Goal: Task Accomplishment & Management: Use online tool/utility

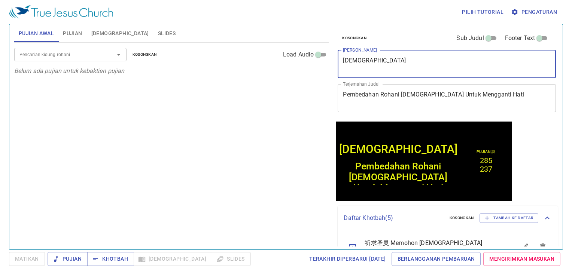
click at [415, 63] on textarea "神的属灵换心术" at bounding box center [447, 64] width 208 height 14
type textarea "神"
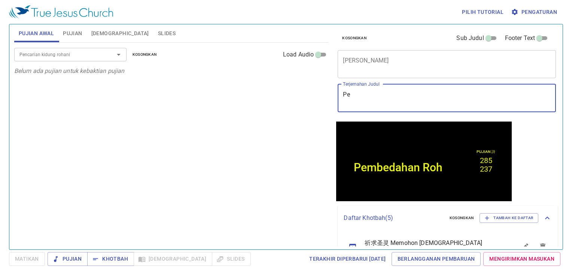
type textarea "P"
click at [81, 26] on button "Pujian" at bounding box center [72, 33] width 28 height 18
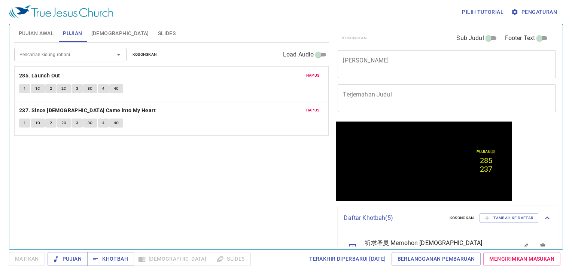
click at [310, 70] on div "Hapus 285. Launch Out 1 1C 2 2C 3 3C 4 4C" at bounding box center [172, 84] width 314 height 34
click at [313, 74] on span "Hapus" at bounding box center [312, 75] width 13 height 7
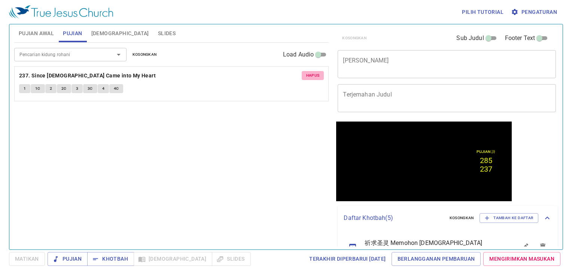
click at [313, 74] on span "Hapus" at bounding box center [312, 75] width 13 height 7
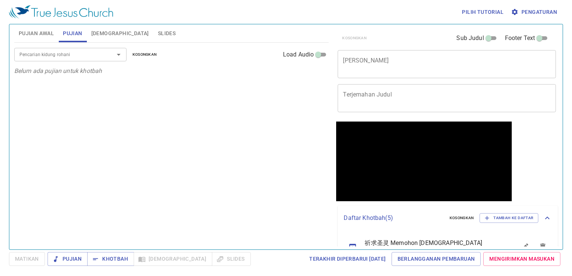
click at [271, 102] on div "Pencarian kidung rohani Pencarian kidung rohani Kosongkan Load Audio Belum ada …" at bounding box center [171, 143] width 315 height 201
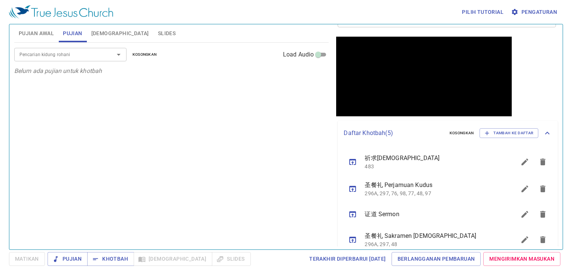
scroll to position [121, 0]
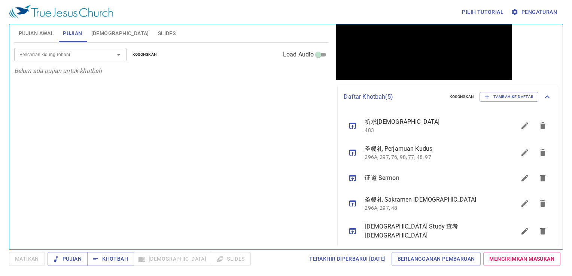
click at [350, 232] on icon "sermon lineup list" at bounding box center [352, 231] width 9 height 9
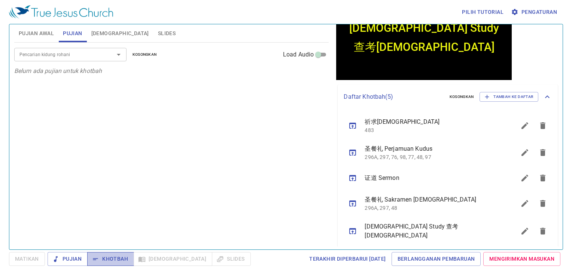
click at [115, 254] on button "Khotbah" at bounding box center [110, 259] width 47 height 14
click at [32, 260] on span "Matikan" at bounding box center [27, 258] width 24 height 9
click at [110, 256] on span "Khotbah" at bounding box center [110, 258] width 35 height 9
click at [92, 56] on input "Pencarian kidung rohani" at bounding box center [59, 54] width 86 height 9
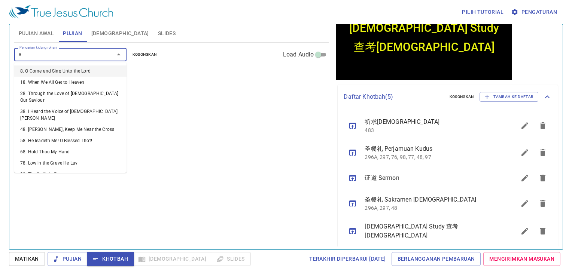
type input "88"
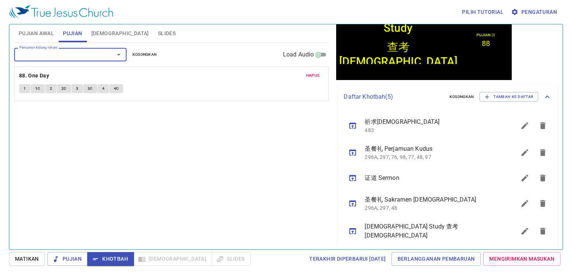
click at [111, 255] on button "Khotbah" at bounding box center [110, 259] width 47 height 14
click at [25, 73] on b "88. One Day" at bounding box center [34, 75] width 30 height 9
click at [21, 88] on button "1" at bounding box center [24, 88] width 11 height 9
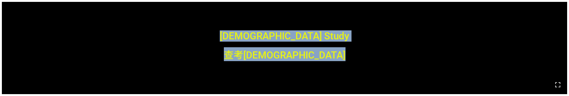
drag, startPoint x: 284, startPoint y: 91, endPoint x: 292, endPoint y: 117, distance: 27.8
click at [292, 3] on html "[DEMOGRAPHIC_DATA] Study [DEMOGRAPHIC_DATA] Study 查考[DEMOGRAPHIC_DATA] 查考[DEMOG…" at bounding box center [284, 1] width 569 height 3
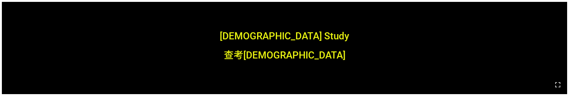
click at [288, 94] on div at bounding box center [284, 84] width 569 height 23
drag, startPoint x: 288, startPoint y: 94, endPoint x: 285, endPoint y: 58, distance: 36.1
click at [288, 83] on div at bounding box center [284, 84] width 569 height 23
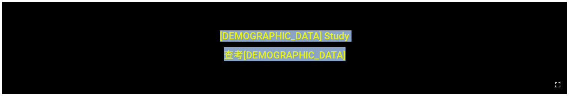
drag, startPoint x: 300, startPoint y: 92, endPoint x: 305, endPoint y: 111, distance: 20.3
click at [305, 3] on html "[DEMOGRAPHIC_DATA] Study [DEMOGRAPHIC_DATA] Study 查考[DEMOGRAPHIC_DATA] 查考[DEMOG…" at bounding box center [284, 1] width 569 height 3
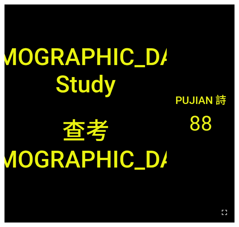
click at [153, 82] on div "[DEMOGRAPHIC_DATA] Study" at bounding box center [85, 58] width 162 height 87
click at [226, 216] on icon "button" at bounding box center [224, 212] width 9 height 9
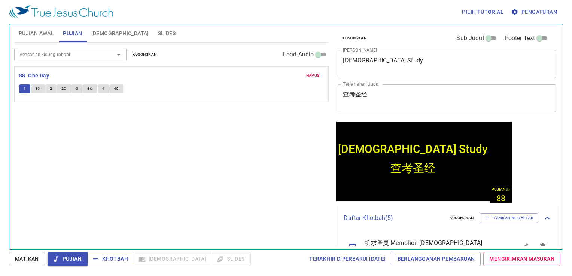
scroll to position [121, 0]
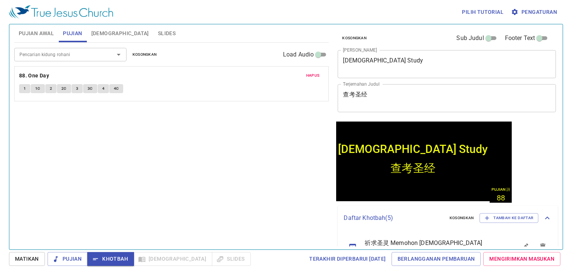
scroll to position [121, 0]
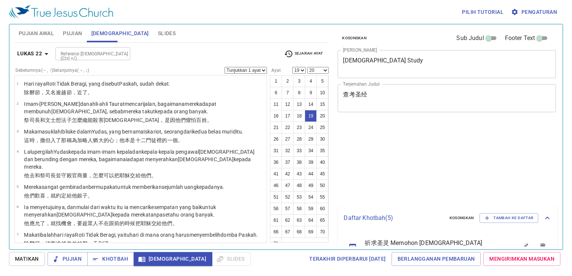
select select "19"
select select "20"
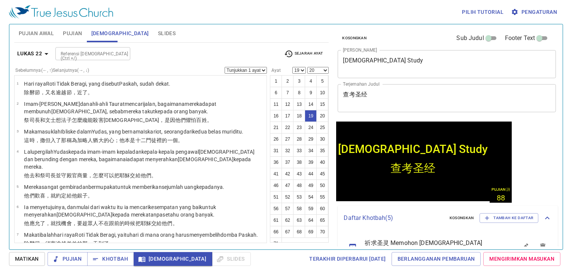
scroll to position [121, 0]
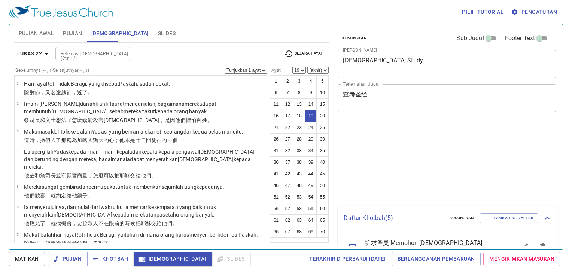
select select "19"
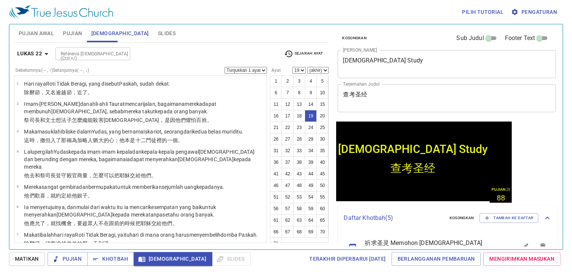
scroll to position [121, 0]
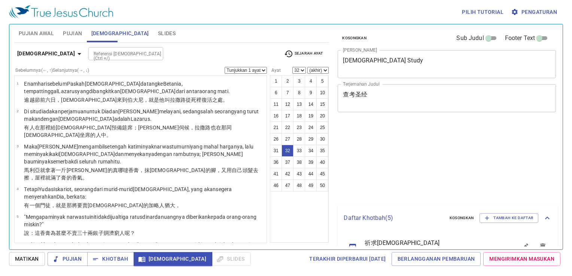
select select "32"
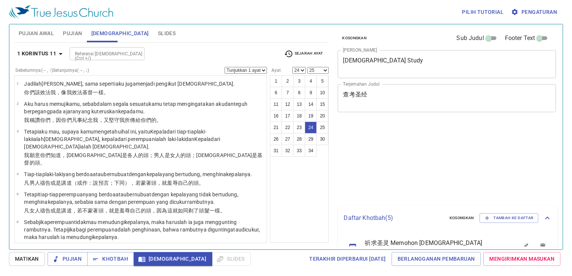
select select "24"
select select "25"
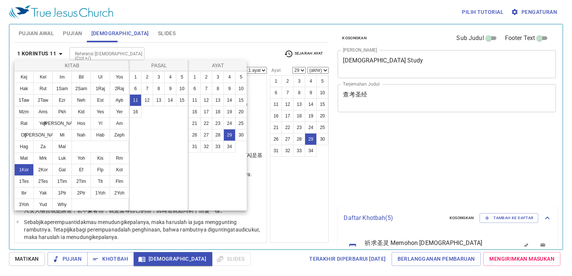
select select "29"
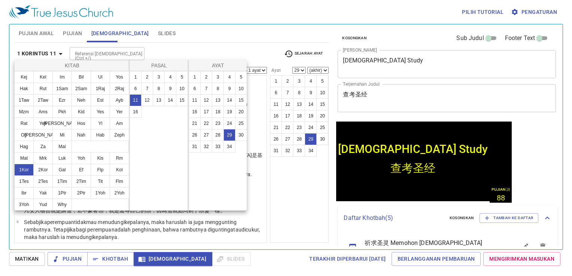
scroll to position [121, 0]
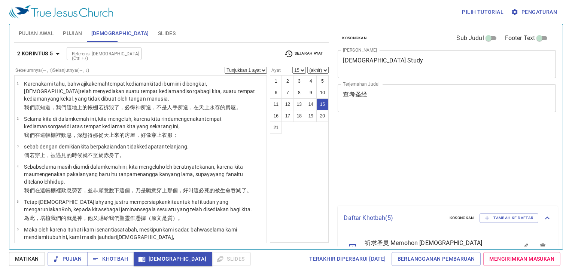
select select "15"
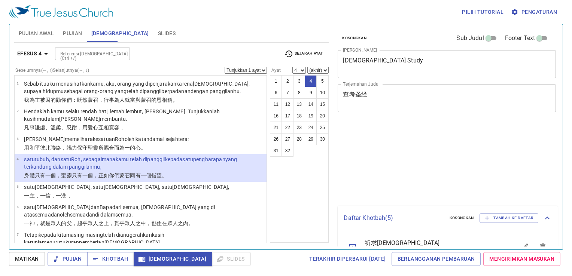
select select "4"
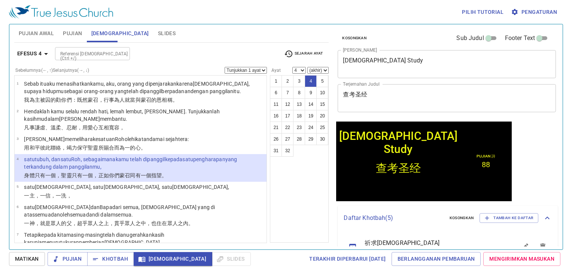
scroll to position [121, 0]
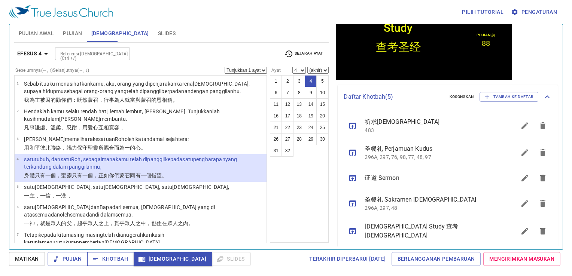
click at [113, 265] on button "Khotbah" at bounding box center [110, 259] width 47 height 14
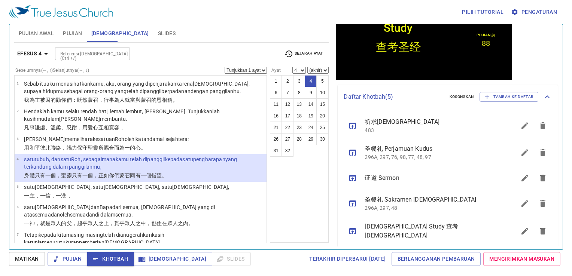
click at [79, 29] on span "Pujian" at bounding box center [72, 33] width 19 height 9
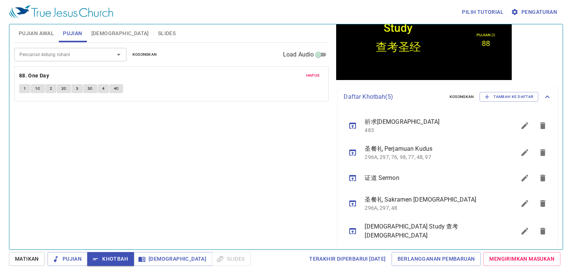
click at [62, 58] on input "Pencarian kidung rohani" at bounding box center [59, 54] width 86 height 9
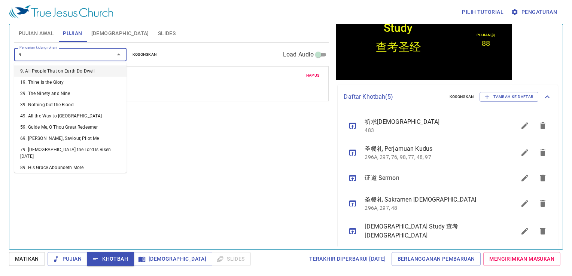
type input "96"
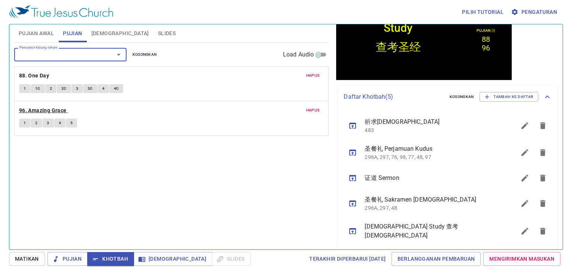
click at [34, 110] on b "96. Amazing Grace" at bounding box center [43, 110] width 48 height 9
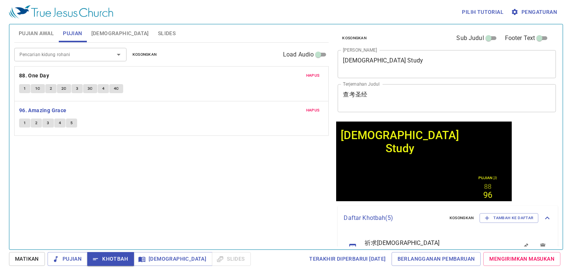
click at [21, 120] on button "1" at bounding box center [24, 123] width 11 height 9
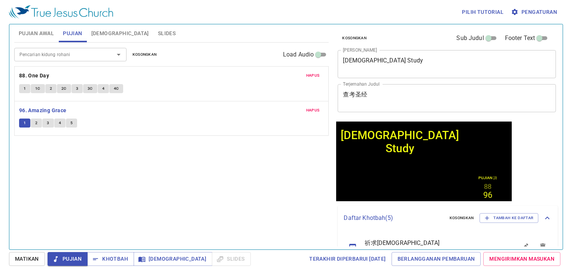
scroll to position [121, 0]
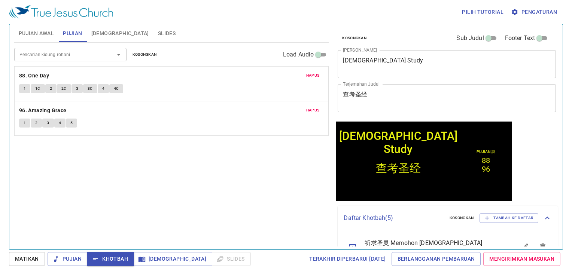
scroll to position [121, 0]
